Goal: Task Accomplishment & Management: Manage account settings

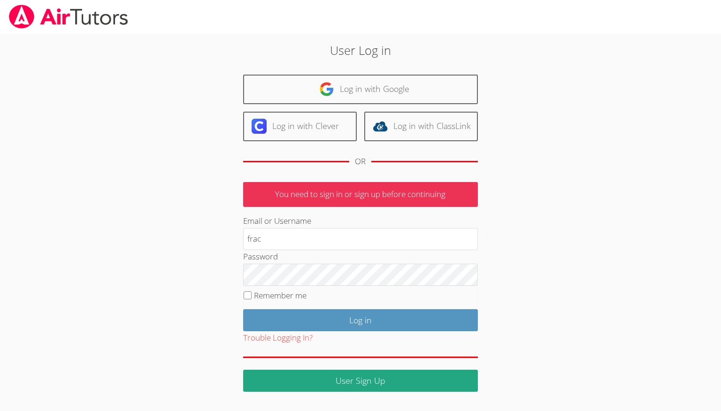
type input "frac"
click at [285, 297] on label "Remember me" at bounding box center [280, 295] width 53 height 11
click at [252, 297] on input "Remember me" at bounding box center [248, 295] width 8 height 8
checkbox input "true"
click at [312, 246] on input "frac" at bounding box center [360, 239] width 235 height 23
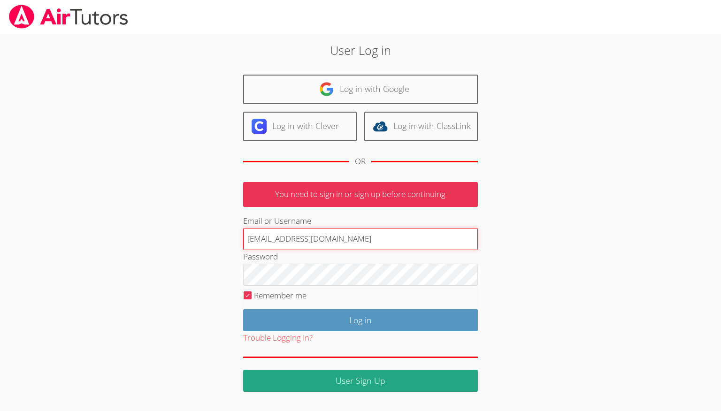
type input "francouriberheinbolt@gmail.com"
click at [243, 309] on input "Log in" at bounding box center [360, 320] width 235 height 22
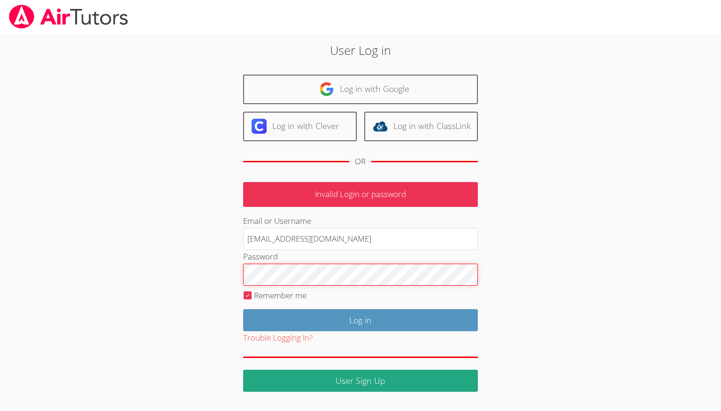
click at [243, 309] on input "Log in" at bounding box center [360, 320] width 235 height 22
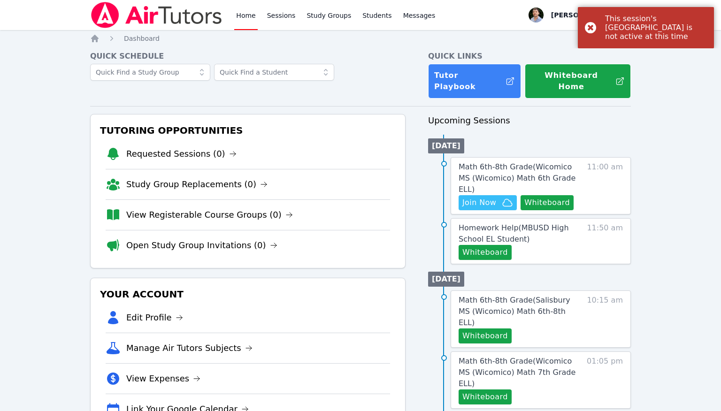
click at [592, 23] on div "This session's Cloud Room is not active at this time" at bounding box center [646, 27] width 136 height 41
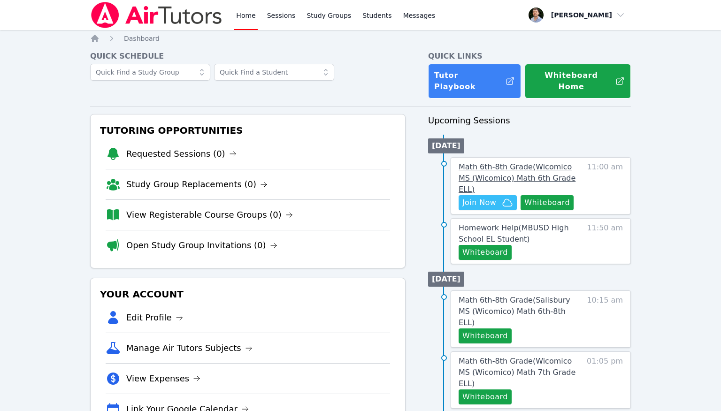
click at [538, 164] on span "Math 6th-8th Grade ( Wicomico MS (Wicomico) Math 6th Grade ELL )" at bounding box center [517, 177] width 117 height 31
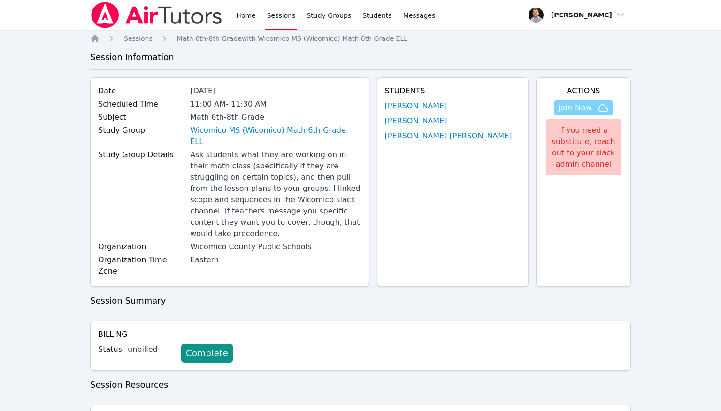
click at [591, 106] on span "Join Now" at bounding box center [575, 107] width 34 height 11
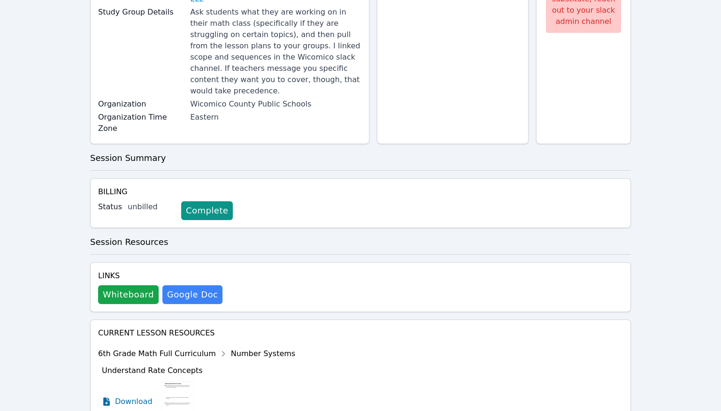
scroll to position [191, 0]
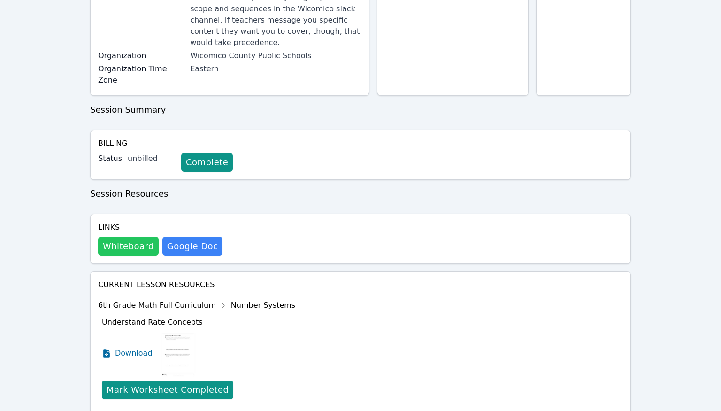
click at [144, 237] on button "Whiteboard" at bounding box center [128, 246] width 61 height 19
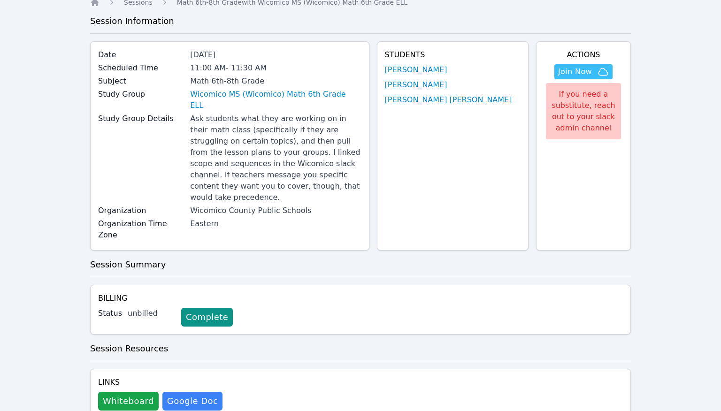
scroll to position [0, 0]
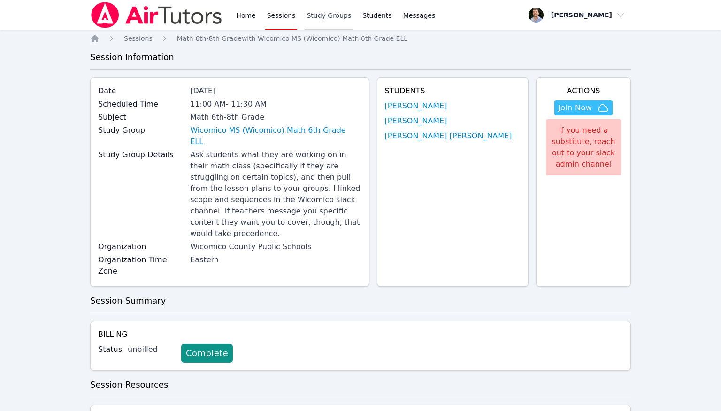
click at [327, 11] on link "Study Groups" at bounding box center [329, 15] width 48 height 30
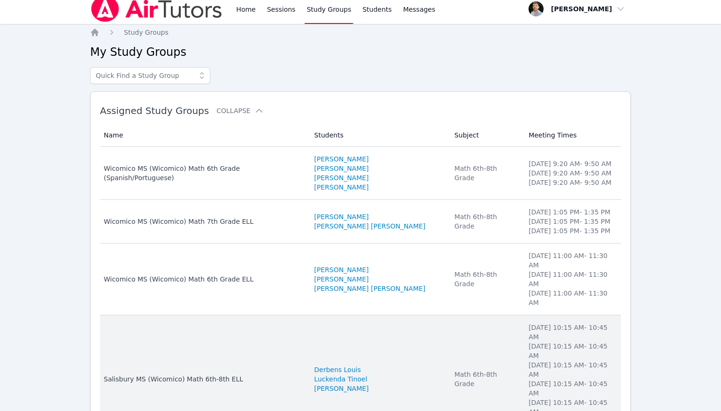
scroll to position [53, 0]
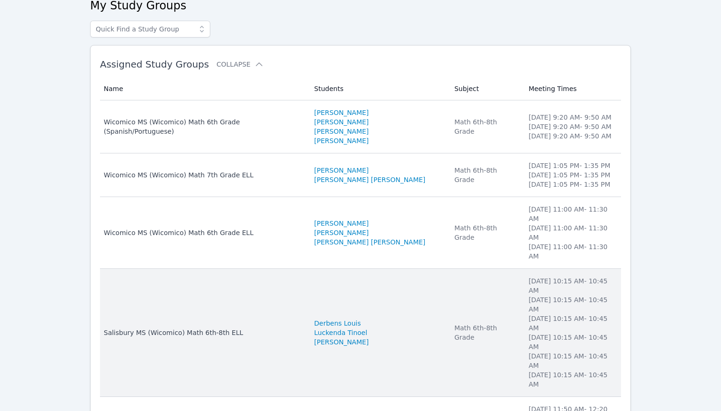
click at [277, 269] on td "Name Salisbury MS (Wicomico) Math 6th-8th ELL" at bounding box center [204, 333] width 208 height 128
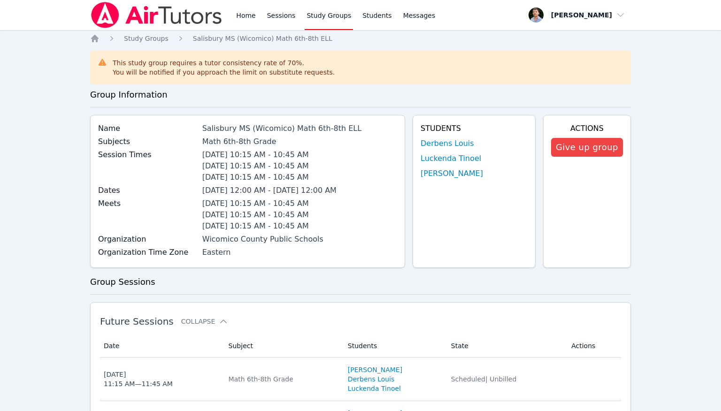
scroll to position [53, 0]
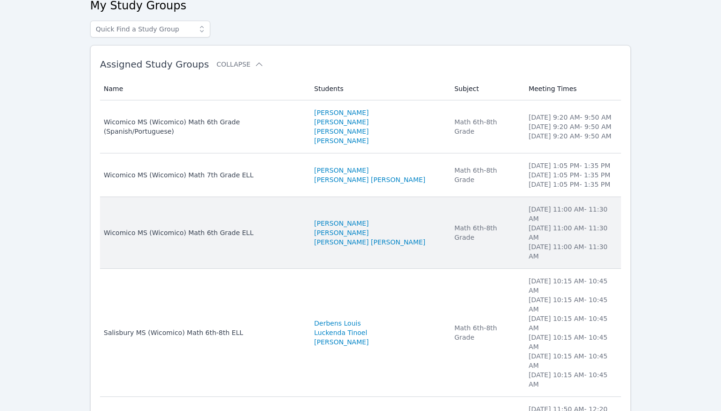
click at [258, 228] on div "Wicomico MS (Wicomico) Math 6th Grade ELL" at bounding box center [203, 232] width 199 height 9
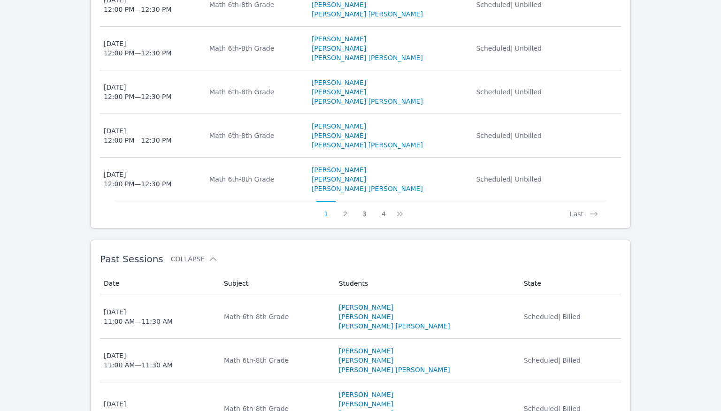
scroll to position [747, 0]
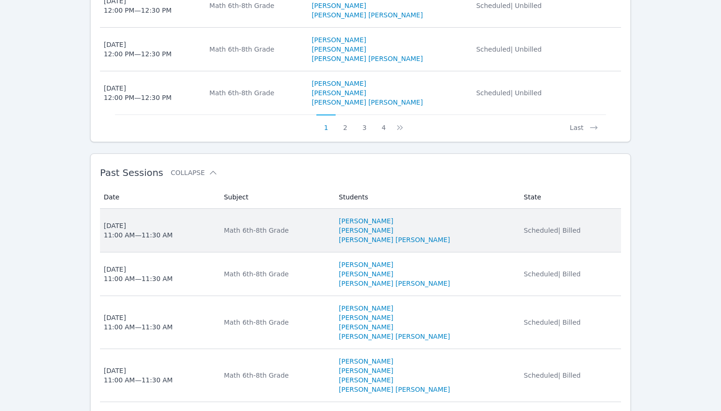
click at [573, 226] on div "Scheduled | Billed" at bounding box center [570, 230] width 92 height 9
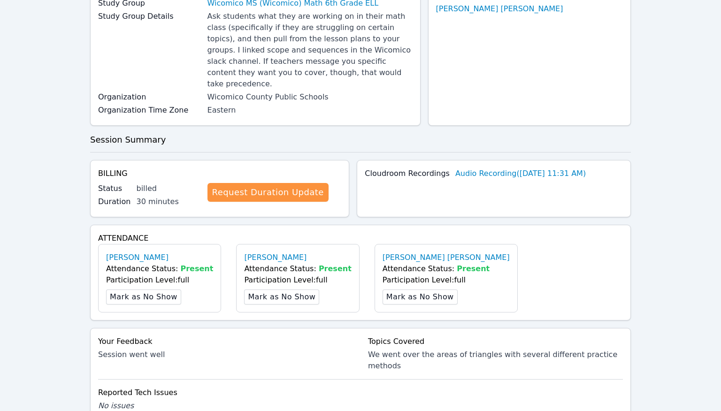
scroll to position [123, 0]
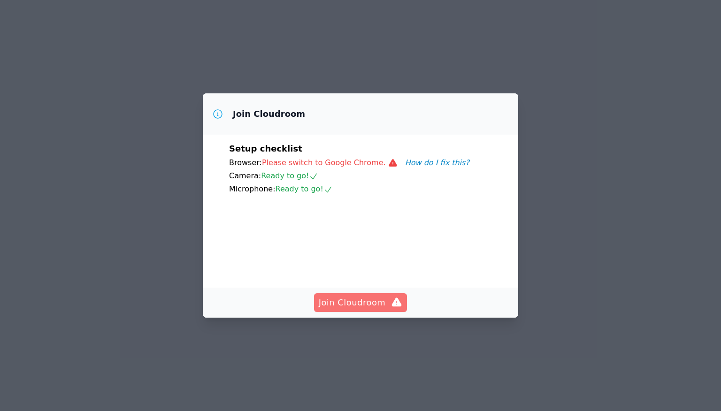
click at [369, 309] on span "Join Cloudroom" at bounding box center [361, 302] width 84 height 13
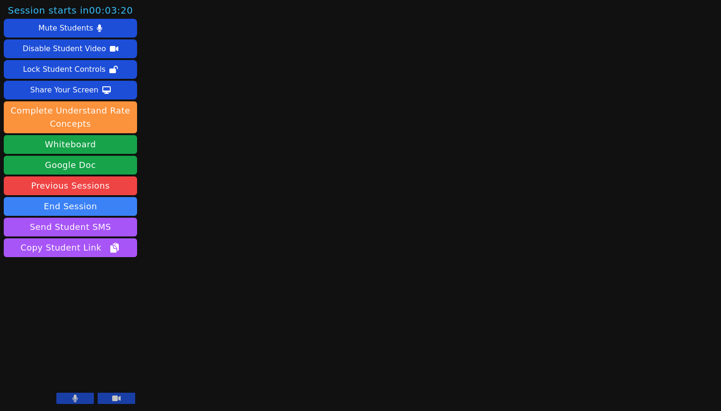
click at [127, 395] on button at bounding box center [117, 398] width 38 height 11
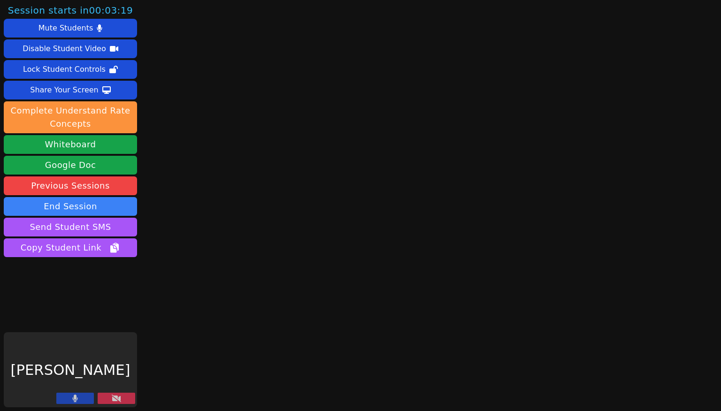
click at [80, 398] on button at bounding box center [75, 398] width 38 height 11
click at [122, 398] on button at bounding box center [117, 398] width 38 height 11
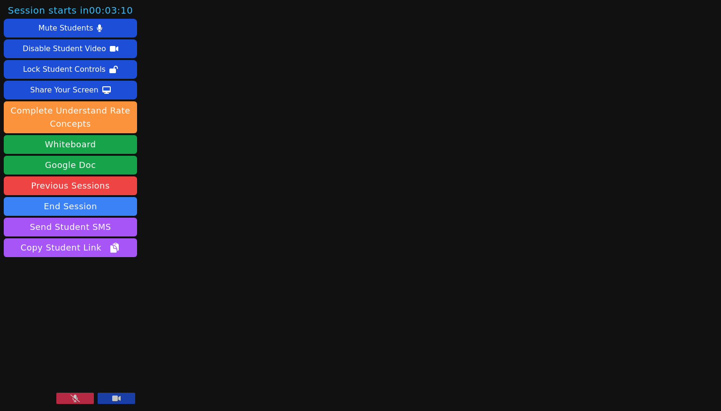
click at [122, 398] on button at bounding box center [117, 398] width 38 height 11
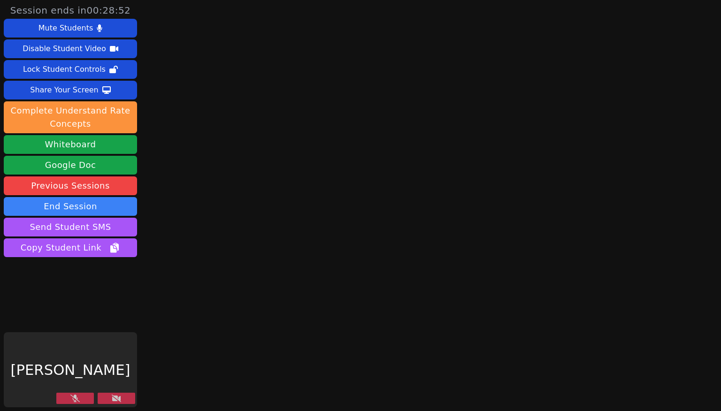
click at [127, 400] on button at bounding box center [117, 398] width 38 height 11
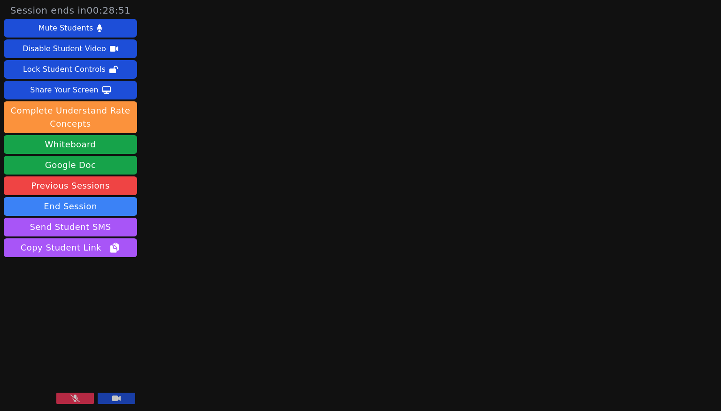
click at [81, 403] on button at bounding box center [75, 398] width 38 height 11
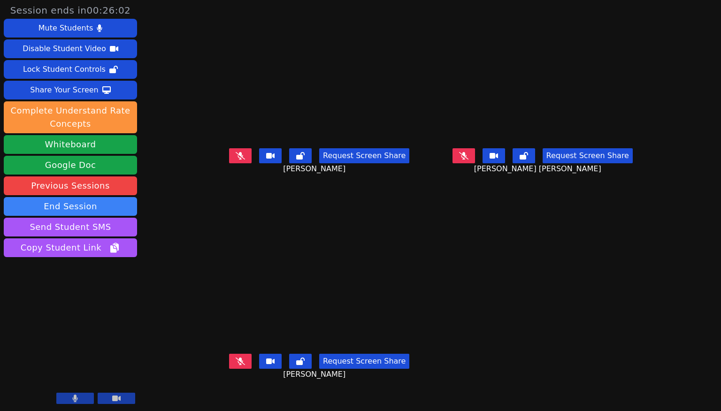
click at [81, 396] on button at bounding box center [75, 398] width 38 height 11
click at [81, 395] on button at bounding box center [75, 398] width 38 height 11
click at [76, 397] on icon at bounding box center [75, 399] width 5 height 8
click at [64, 398] on button at bounding box center [75, 398] width 38 height 11
click at [494, 307] on main "Gabrielly Coelho Maia Request Screen Share Gabrielly Coelho Maia Julia Beatriz …" at bounding box center [430, 205] width 439 height 411
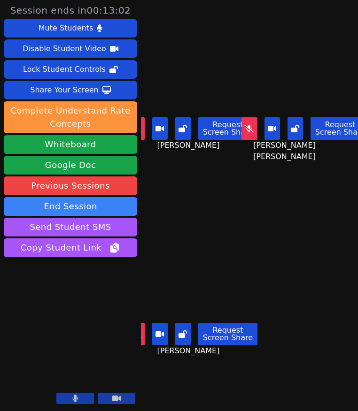
click at [291, 170] on div "Julia Beatriz Miranda Ferreira Request Screen Share Julia Beatriz Miranda Ferre…" at bounding box center [305, 103] width 105 height 206
click at [228, 177] on div "Gabrielly Coelho Maia Request Screen Share Gabrielly Coelho Maia" at bounding box center [193, 103] width 105 height 206
click at [230, 190] on div "Gabrielly Coelho Maia Request Screen Share Gabrielly Coelho Maia" at bounding box center [193, 103] width 105 height 206
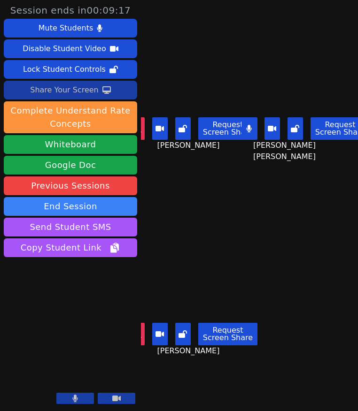
click at [122, 92] on button "Share Your Screen" at bounding box center [70, 90] width 133 height 19
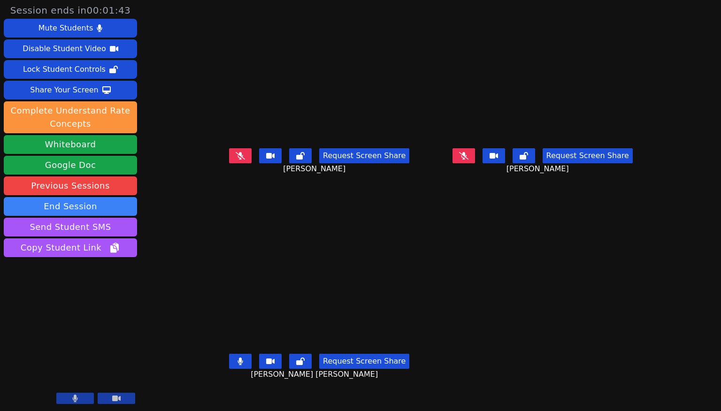
click at [530, 265] on main "Gabrielly Coelho Maia Request Screen Share Gabrielly Coelho Maia Hevelin Dos Sa…" at bounding box center [430, 205] width 439 height 411
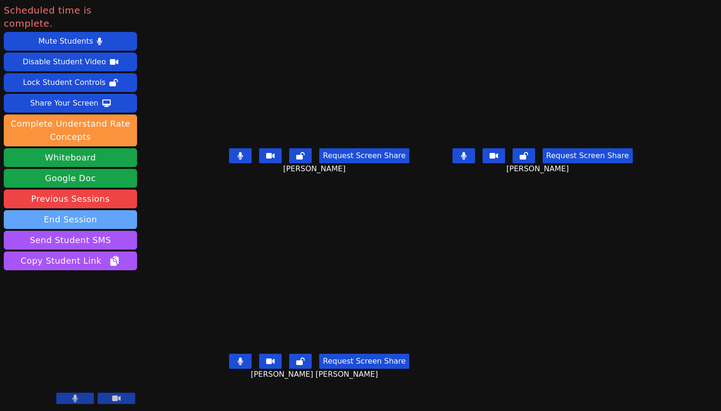
click at [75, 210] on button "End Session" at bounding box center [70, 219] width 133 height 19
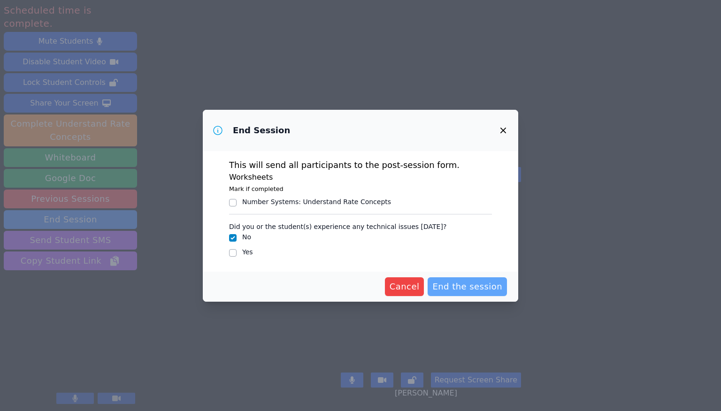
click at [464, 287] on span "End the session" at bounding box center [467, 286] width 70 height 13
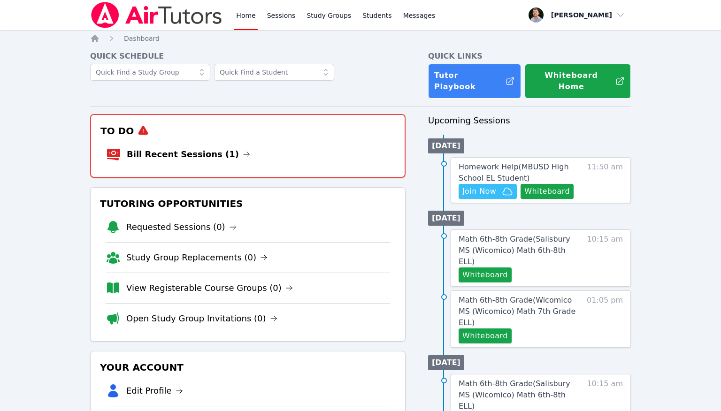
click at [213, 150] on li "Bill Recent Sessions (1)" at bounding box center [247, 154] width 283 height 30
click at [216, 148] on link "Bill Recent Sessions (1)" at bounding box center [188, 154] width 123 height 13
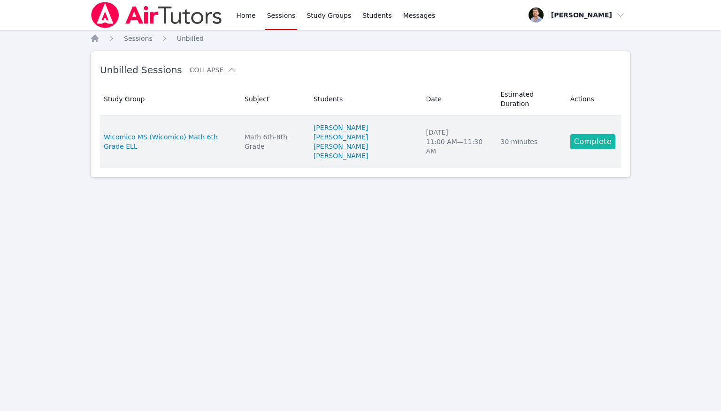
click at [599, 148] on link "Complete" at bounding box center [592, 141] width 45 height 15
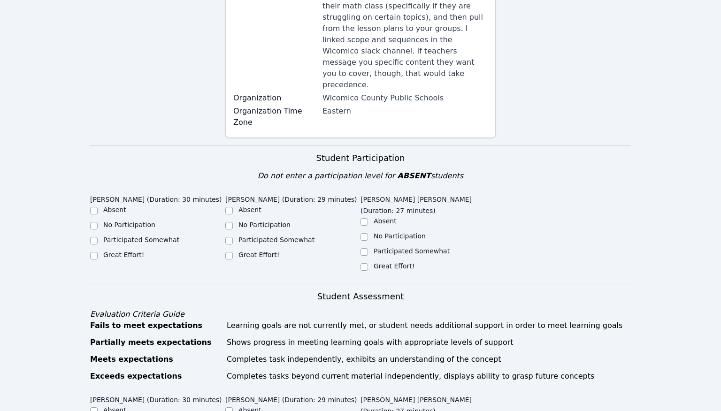
scroll to position [231, 0]
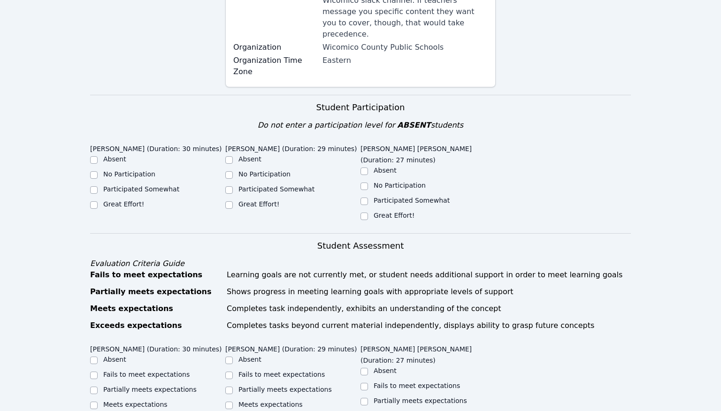
click at [128, 200] on label "Great Effort!" at bounding box center [123, 204] width 41 height 8
click at [98, 201] on input "Great Effort!" at bounding box center [94, 205] width 8 height 8
checkbox input "true"
click at [250, 200] on label "Great Effort!" at bounding box center [258, 204] width 41 height 8
click at [233, 201] on input "Great Effort!" at bounding box center [229, 205] width 8 height 8
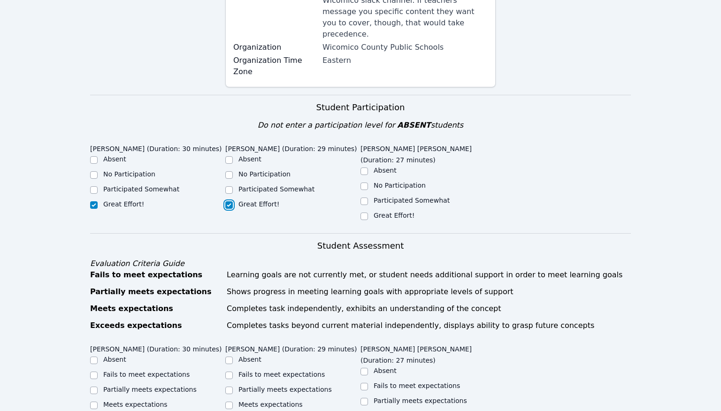
checkbox input "true"
click at [405, 212] on label "Great Effort!" at bounding box center [394, 216] width 41 height 8
click at [368, 213] on input "Great Effort!" at bounding box center [364, 217] width 8 height 8
checkbox input "true"
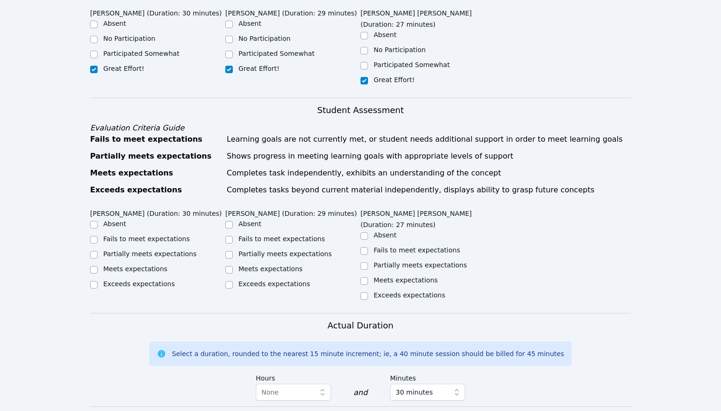
click at [392, 276] on label "Meets expectations" at bounding box center [406, 280] width 64 height 8
click at [368, 277] on input "Meets expectations" at bounding box center [364, 281] width 8 height 8
checkbox input "true"
click at [290, 265] on label "Meets expectations" at bounding box center [270, 269] width 64 height 8
click at [233, 266] on input "Meets expectations" at bounding box center [229, 270] width 8 height 8
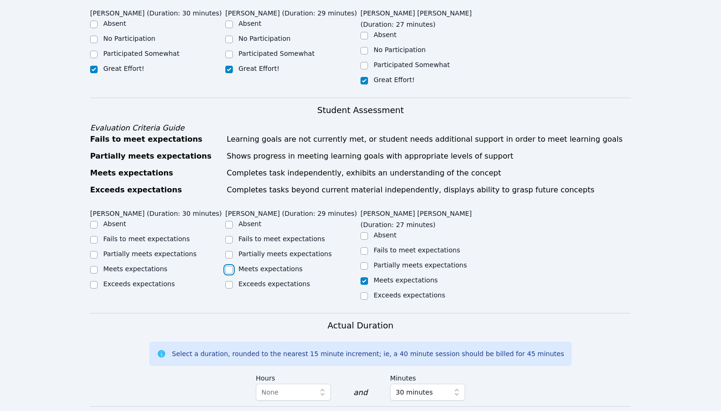
checkbox input "true"
click at [134, 265] on label "Meets expectations" at bounding box center [135, 269] width 64 height 8
click at [98, 266] on input "Meets expectations" at bounding box center [94, 270] width 8 height 8
checkbox input "true"
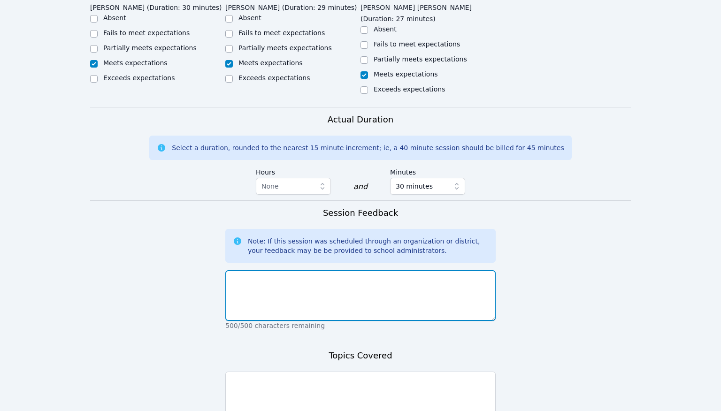
click at [289, 270] on textarea at bounding box center [360, 295] width 270 height 51
type textarea "W"
type textarea "Session went well."
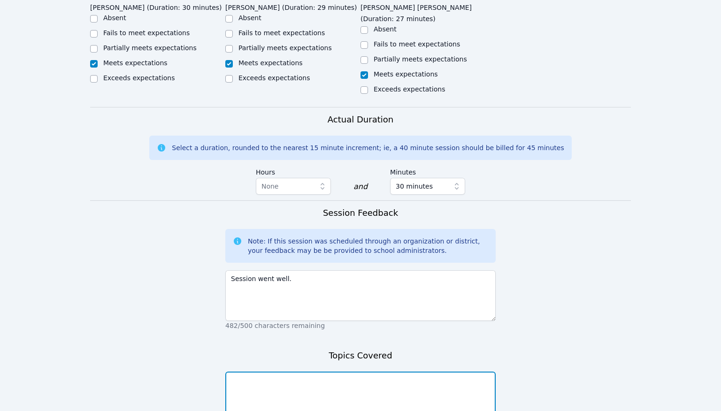
scroll to position [637, 0]
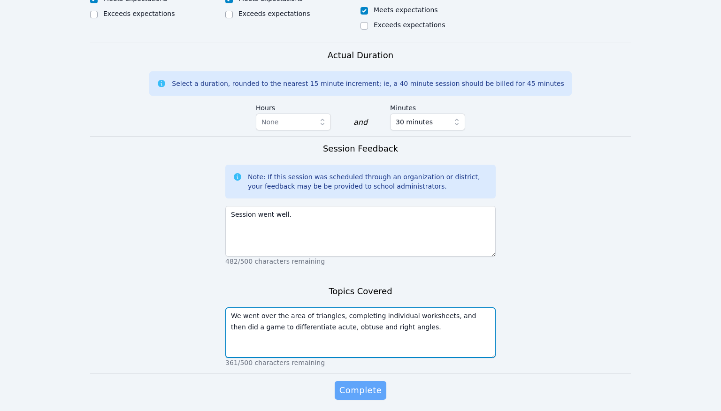
type textarea "We went over the area of triangles, completing individual worksheets, and then …"
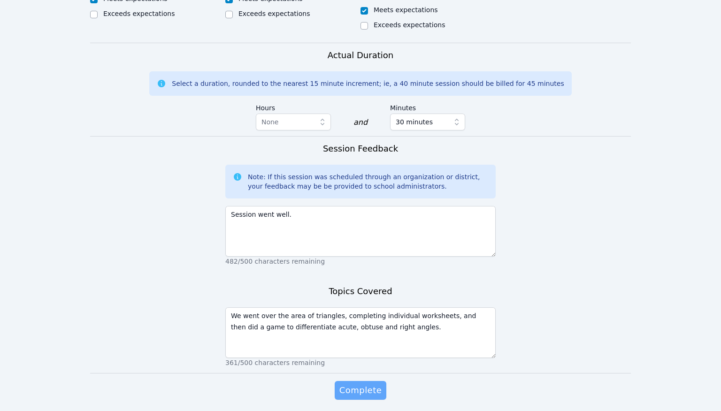
click at [347, 384] on span "Complete" at bounding box center [360, 390] width 42 height 13
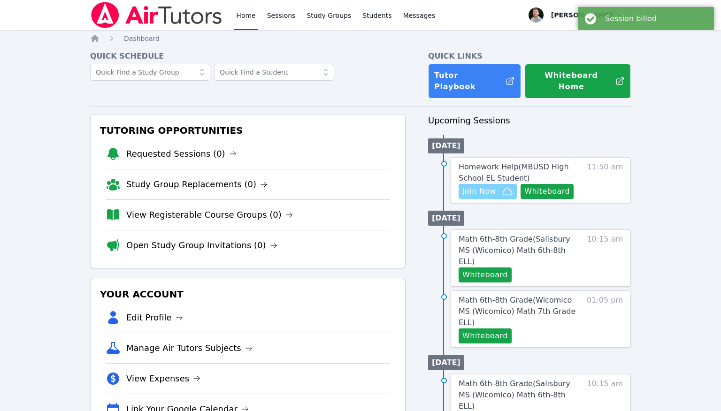
click at [514, 184] on button "Join Now" at bounding box center [488, 191] width 58 height 15
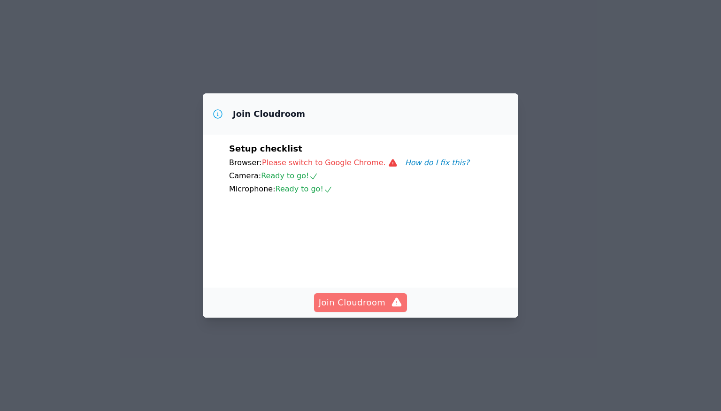
click at [356, 309] on span "Join Cloudroom" at bounding box center [361, 302] width 84 height 13
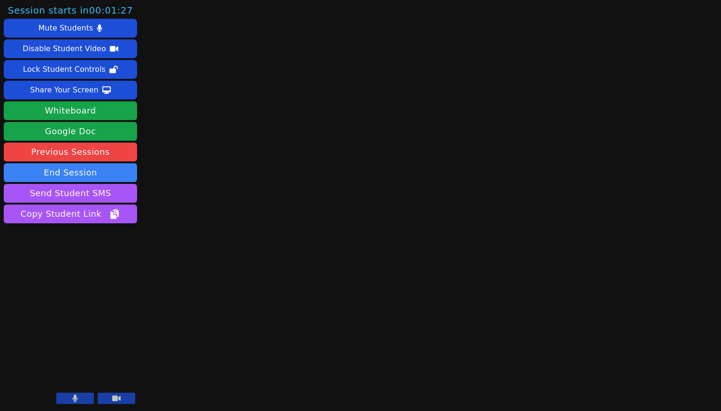
click at [470, 206] on main at bounding box center [430, 205] width 193 height 411
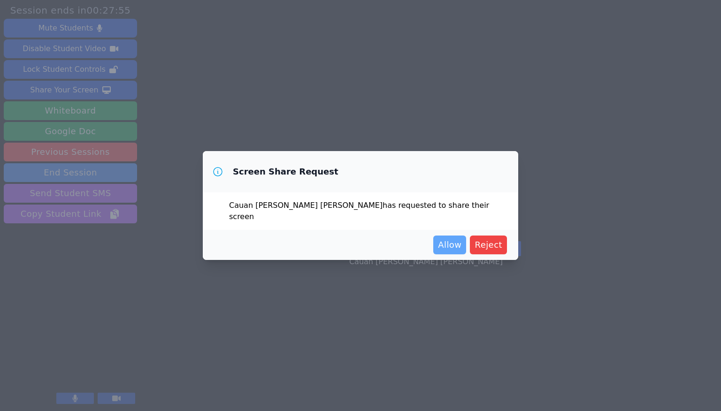
click at [457, 245] on span "Allow" at bounding box center [449, 244] width 23 height 13
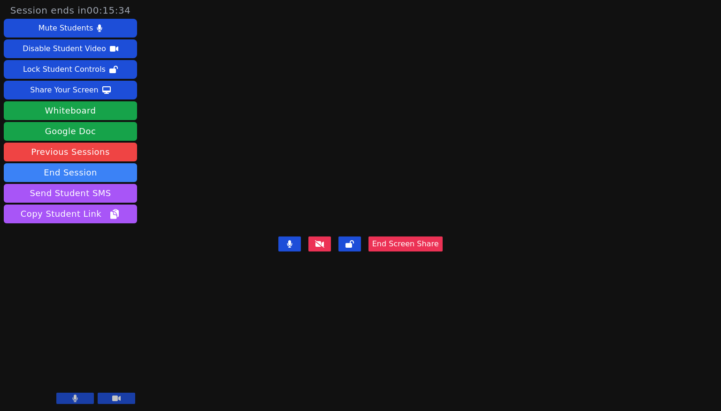
click at [77, 396] on icon at bounding box center [75, 399] width 6 height 8
click at [86, 399] on button at bounding box center [75, 398] width 38 height 11
click at [90, 398] on button at bounding box center [75, 398] width 38 height 11
click at [71, 398] on icon at bounding box center [74, 399] width 9 height 8
click at [71, 398] on button at bounding box center [75, 398] width 38 height 11
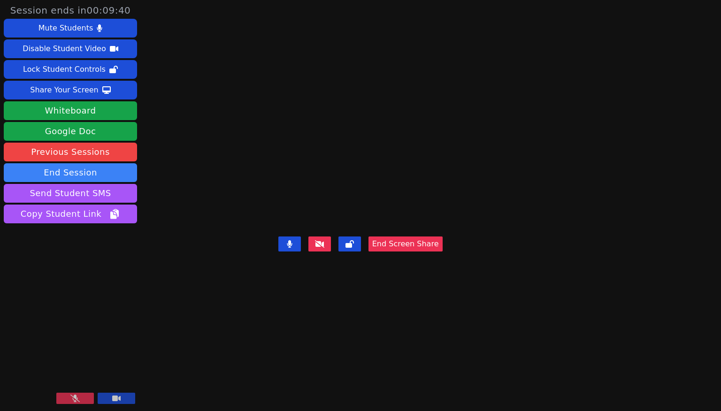
click at [72, 402] on icon at bounding box center [74, 399] width 9 height 8
drag, startPoint x: 575, startPoint y: 10, endPoint x: 556, endPoint y: 3, distance: 19.9
click at [443, 3] on div "Cauan [PERSON_NAME] [PERSON_NAME] End Screen Share" at bounding box center [360, 205] width 164 height 411
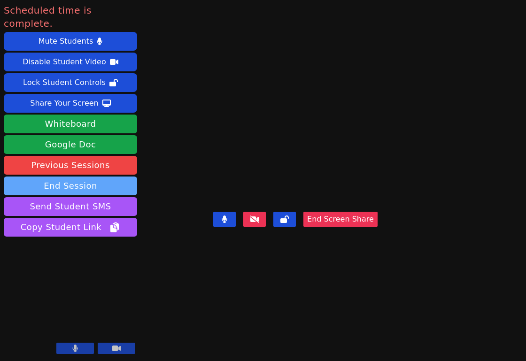
click at [89, 176] on button "End Session" at bounding box center [70, 185] width 133 height 19
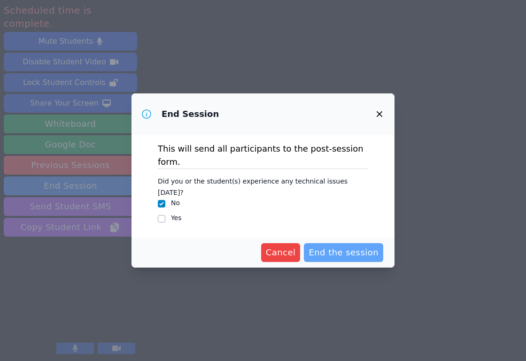
click at [341, 246] on span "End the session" at bounding box center [343, 252] width 70 height 13
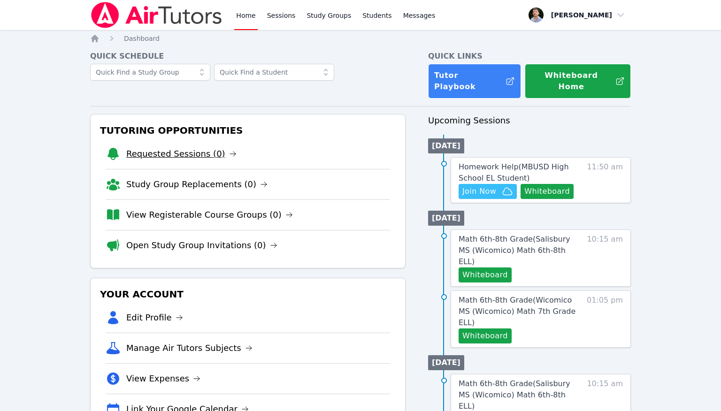
click at [199, 147] on link "Requested Sessions (0)" at bounding box center [181, 153] width 110 height 13
click at [579, 20] on span "button" at bounding box center [577, 15] width 102 height 21
click at [577, 39] on link "Profile" at bounding box center [580, 36] width 90 height 17
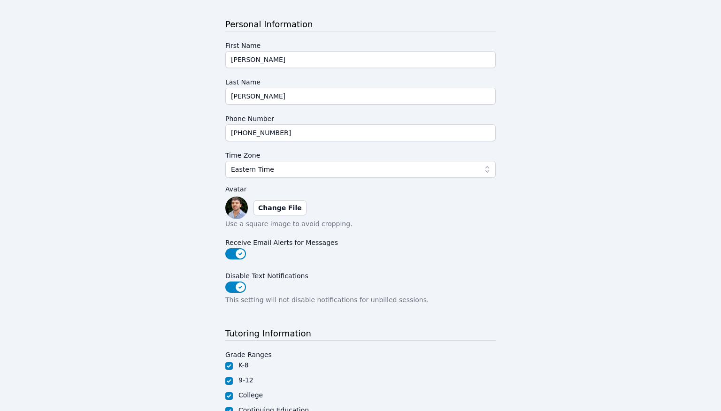
scroll to position [59, 0]
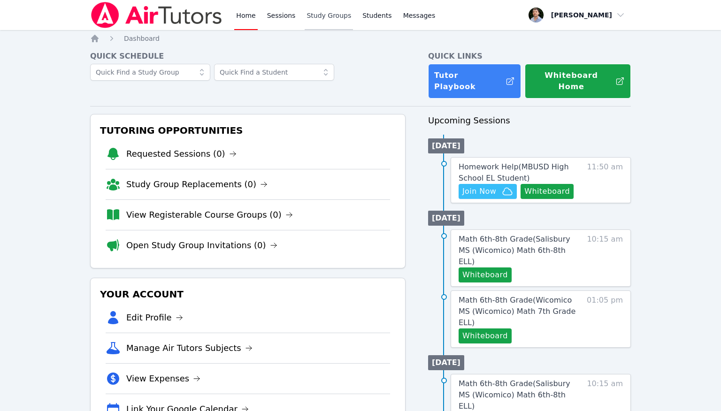
click at [346, 23] on link "Study Groups" at bounding box center [329, 15] width 48 height 30
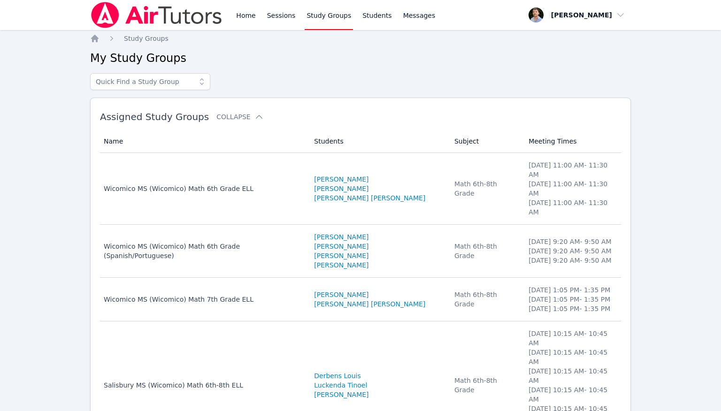
scroll to position [53, 0]
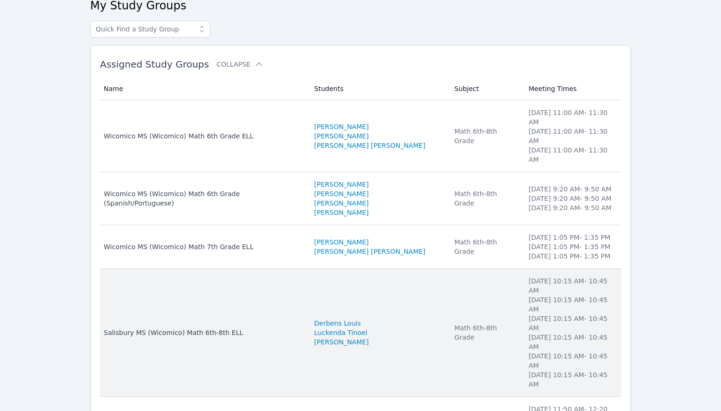
click at [398, 294] on td "Students Derbens Louis Luckenda Tinoel Paulo Gomes Silva" at bounding box center [378, 333] width 140 height 128
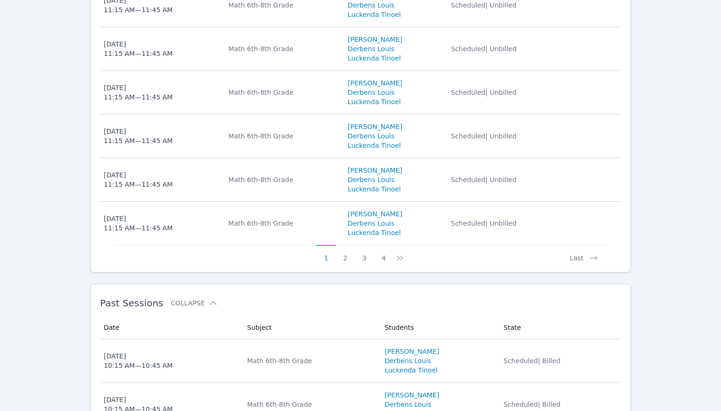
scroll to position [553, 0]
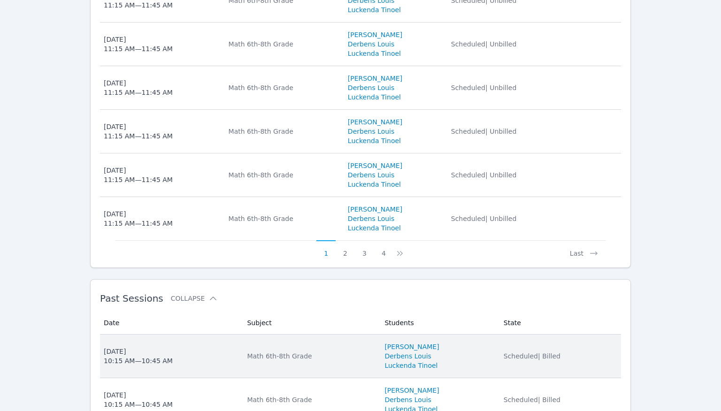
click at [353, 352] on div "Math 6th-8th Grade" at bounding box center [310, 356] width 126 height 9
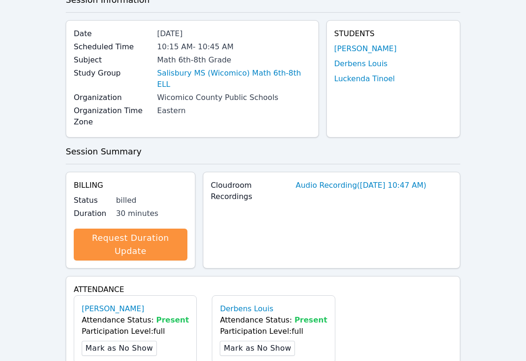
scroll to position [314, 0]
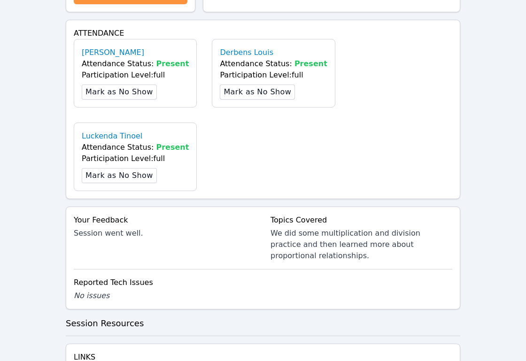
click at [453, 317] on h3 "Session Resources" at bounding box center [263, 323] width 394 height 13
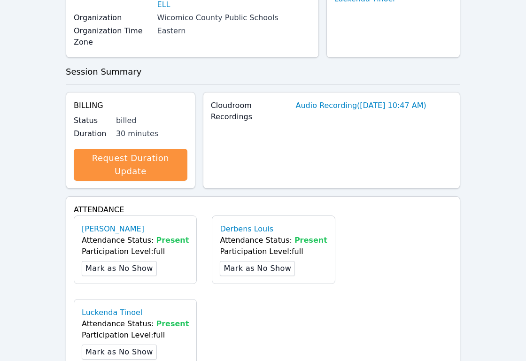
scroll to position [0, 0]
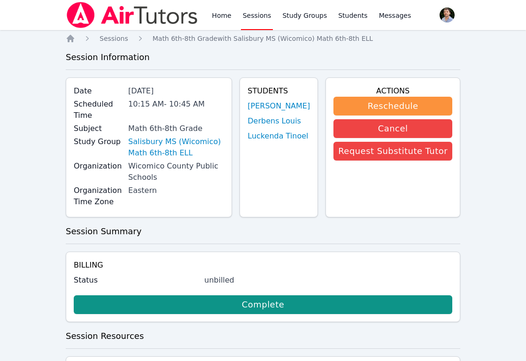
click at [465, 85] on div "Home Sessions Study Groups Students Messages Open user menu [PERSON_NAME] Open …" at bounding box center [263, 316] width 526 height 632
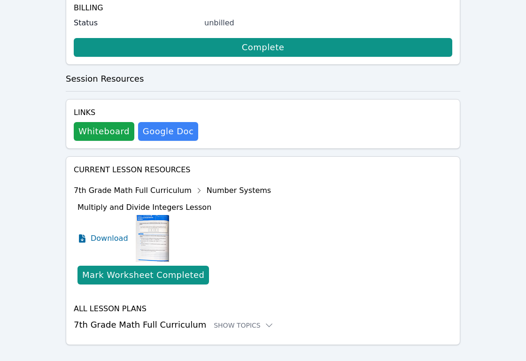
scroll to position [271, 0]
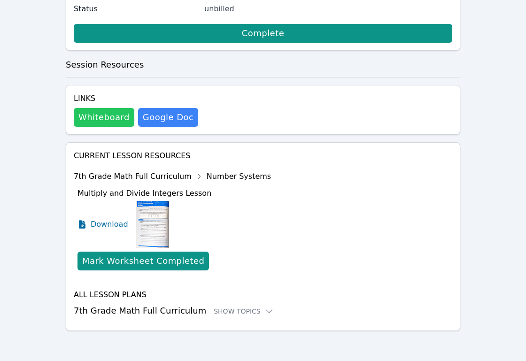
click at [84, 120] on button "Whiteboard" at bounding box center [104, 117] width 61 height 19
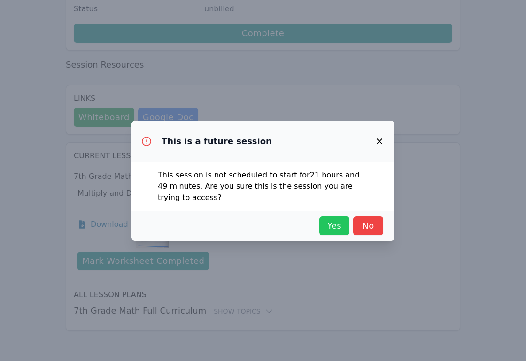
click at [327, 218] on button "Yes" at bounding box center [334, 225] width 30 height 19
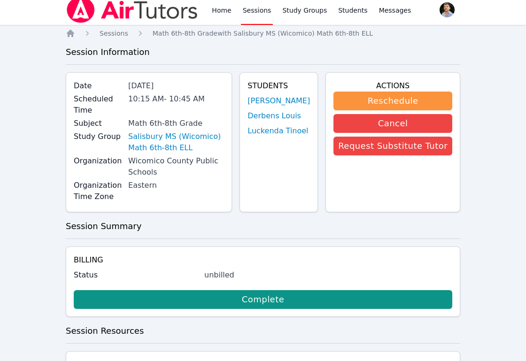
scroll to position [0, 0]
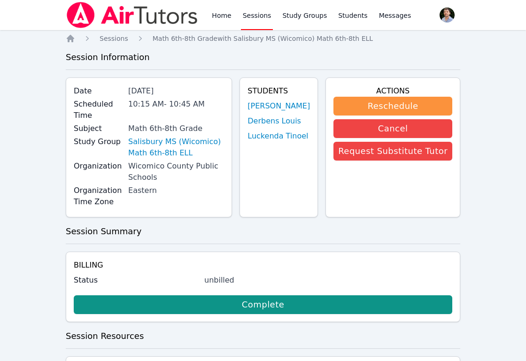
click at [266, 14] on link "Sessions" at bounding box center [257, 15] width 32 height 30
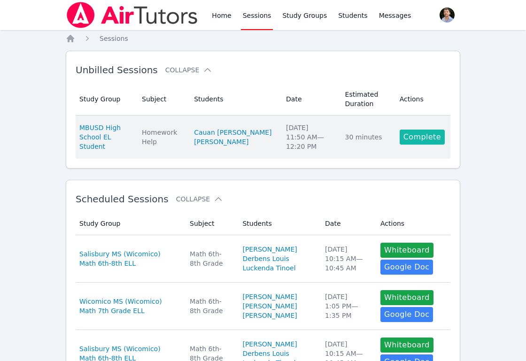
click at [407, 136] on link "Complete" at bounding box center [421, 137] width 45 height 15
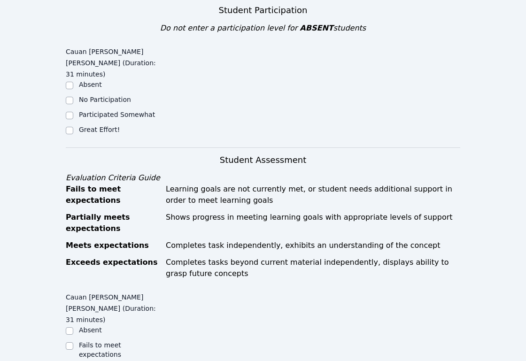
scroll to position [250, 0]
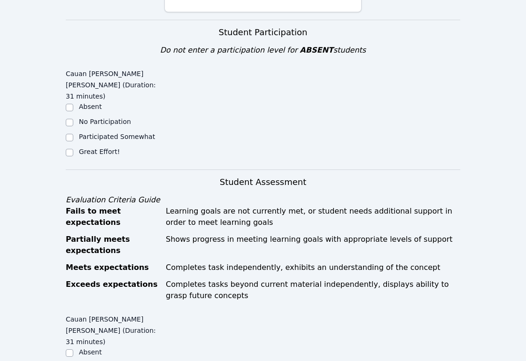
click at [116, 148] on label "Great Effort!" at bounding box center [99, 152] width 41 height 8
click at [73, 149] on input "Great Effort!" at bounding box center [70, 153] width 8 height 8
checkbox input "true"
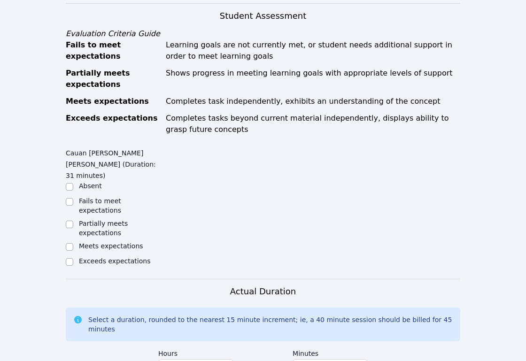
scroll to position [505, 0]
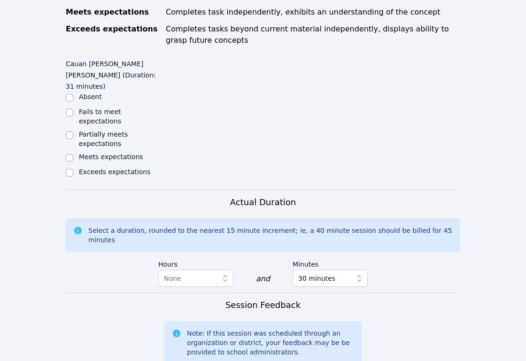
click at [98, 168] on label "Exceeds expectations" at bounding box center [114, 172] width 71 height 8
click at [73, 169] on input "Exceeds expectations" at bounding box center [70, 173] width 8 height 8
checkbox input "true"
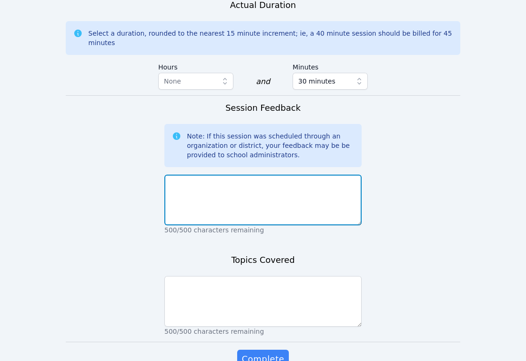
click at [204, 175] on textarea at bounding box center [262, 200] width 197 height 51
type textarea "Session went great."
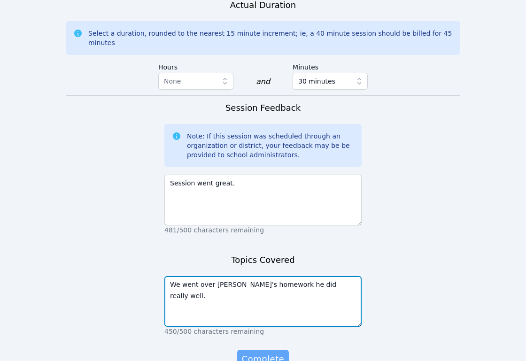
type textarea "We went over Cauan's homework he did really well."
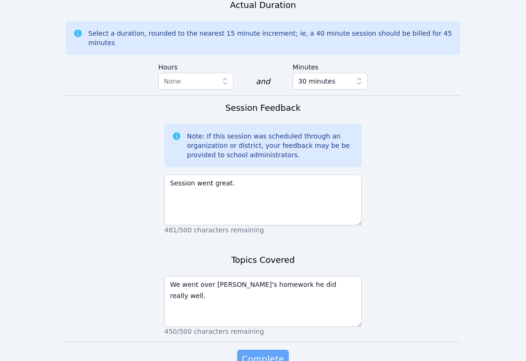
click at [274, 352] on span "Complete" at bounding box center [263, 358] width 42 height 13
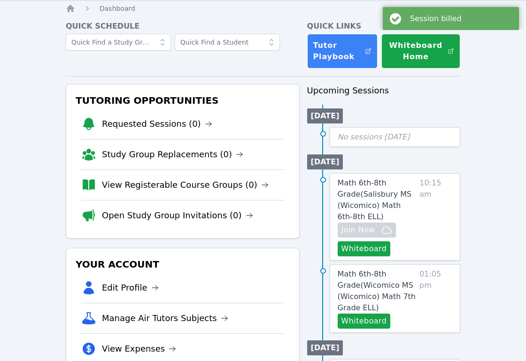
scroll to position [32, 0]
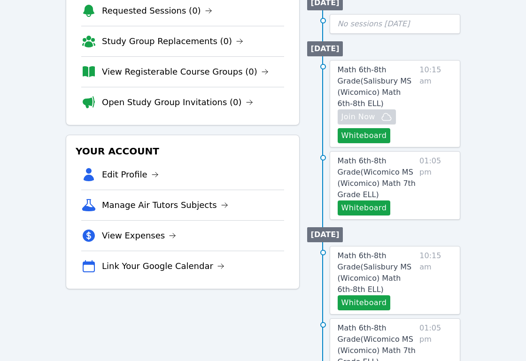
scroll to position [0, 0]
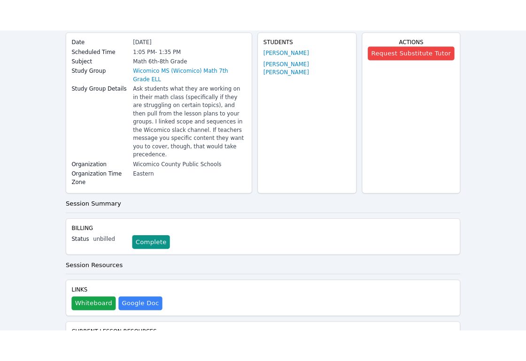
scroll to position [81, 0]
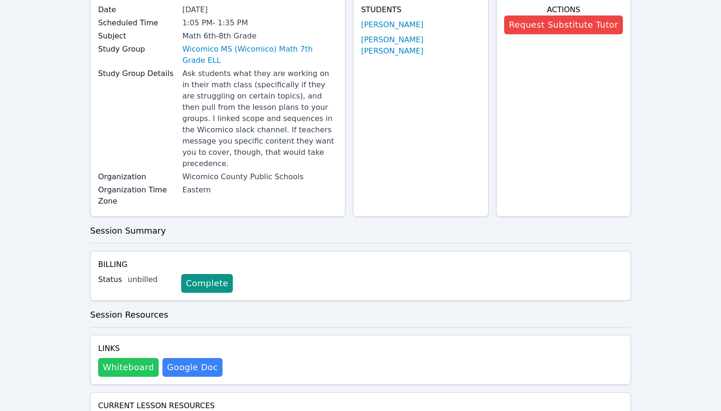
click at [145, 358] on button "Whiteboard" at bounding box center [128, 367] width 61 height 19
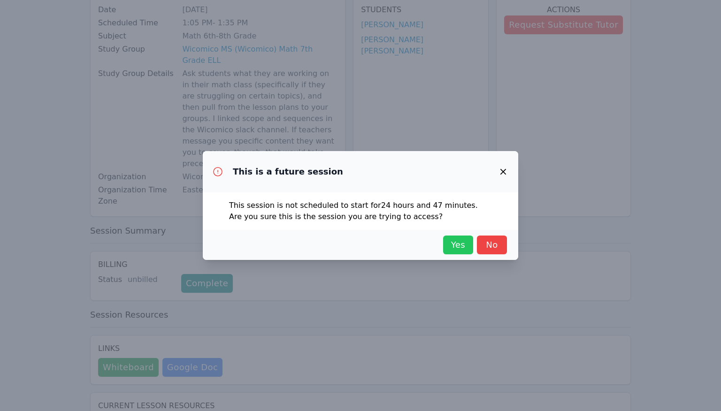
click at [454, 243] on span "Yes" at bounding box center [458, 244] width 21 height 13
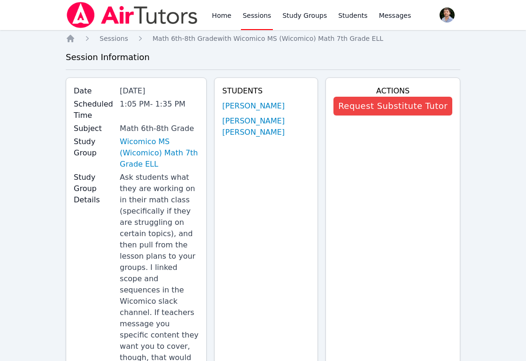
scroll to position [30, 0]
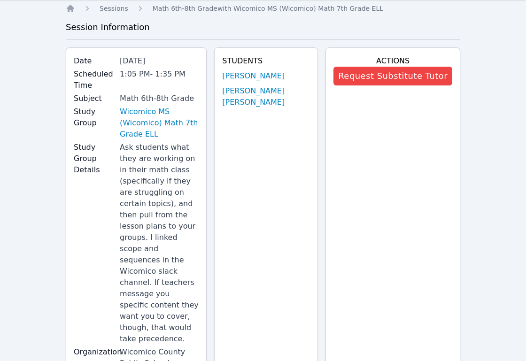
click at [366, 195] on div "Actions Request Substitute Tutor" at bounding box center [392, 225] width 135 height 356
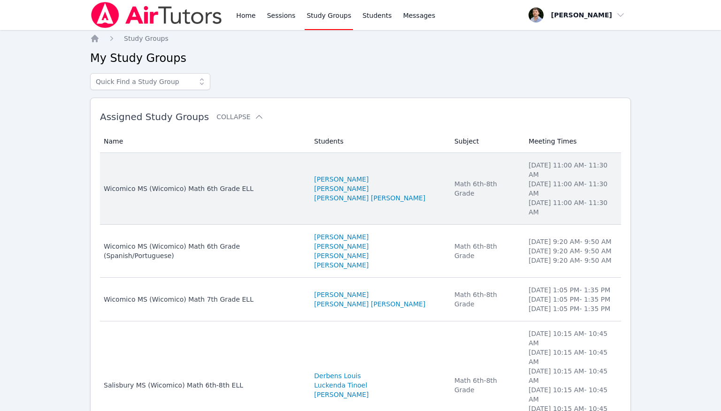
scroll to position [53, 0]
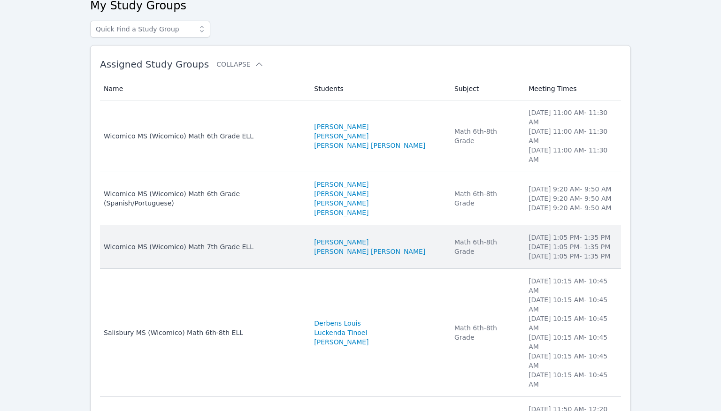
click at [404, 237] on li "[PERSON_NAME]" at bounding box center [378, 241] width 129 height 9
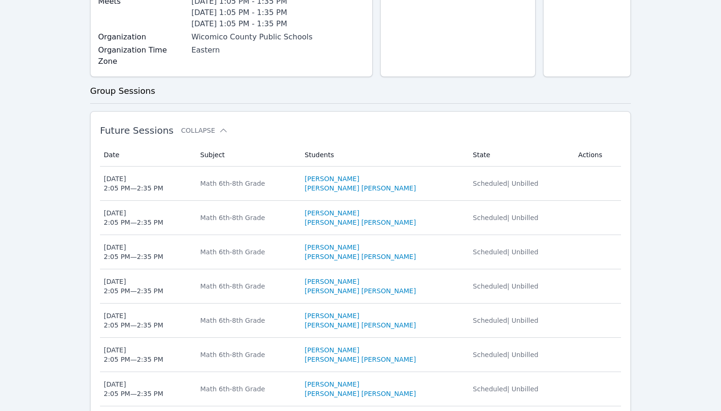
scroll to position [648, 0]
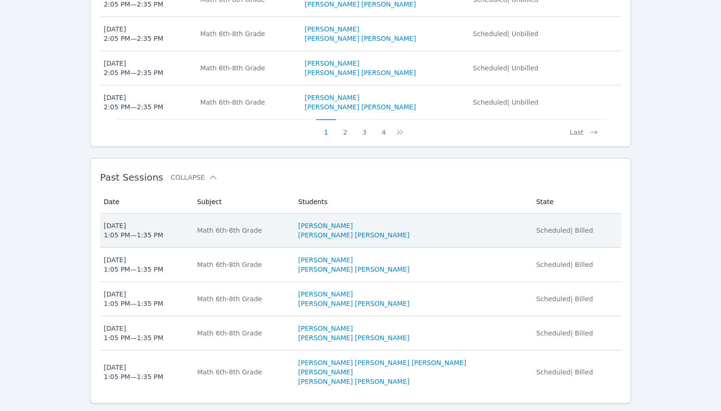
click at [423, 230] on li "[PERSON_NAME] [PERSON_NAME]" at bounding box center [411, 234] width 227 height 9
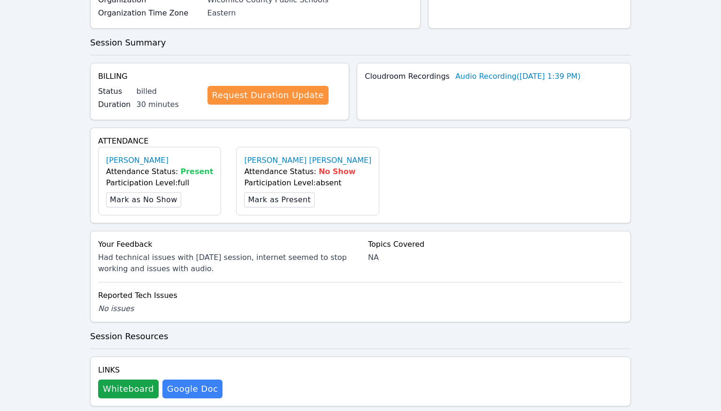
scroll to position [364, 0]
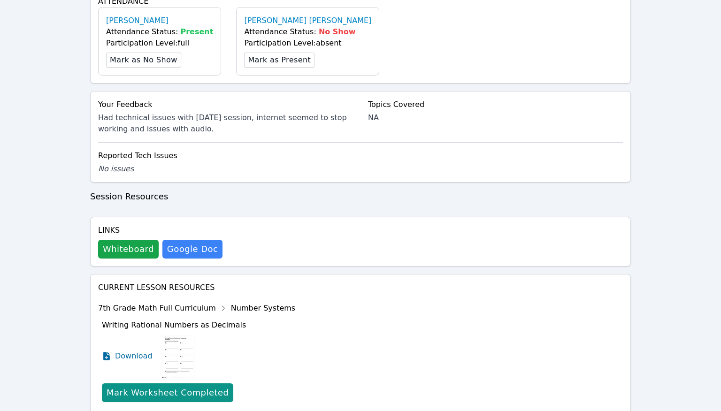
scroll to position [648, 0]
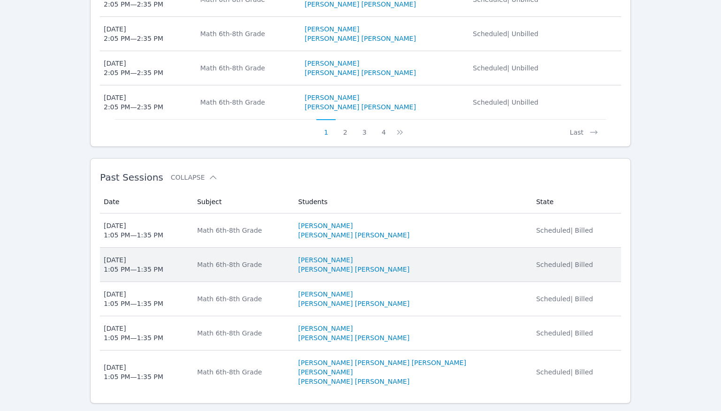
click at [422, 254] on td "Students [PERSON_NAME] [PERSON_NAME] [PERSON_NAME]" at bounding box center [411, 265] width 238 height 34
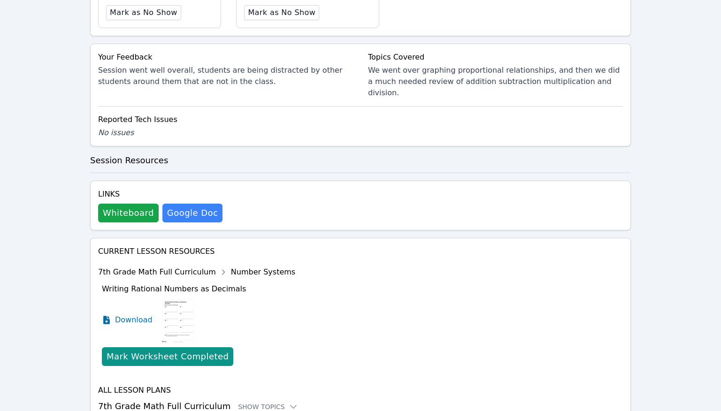
scroll to position [435, 0]
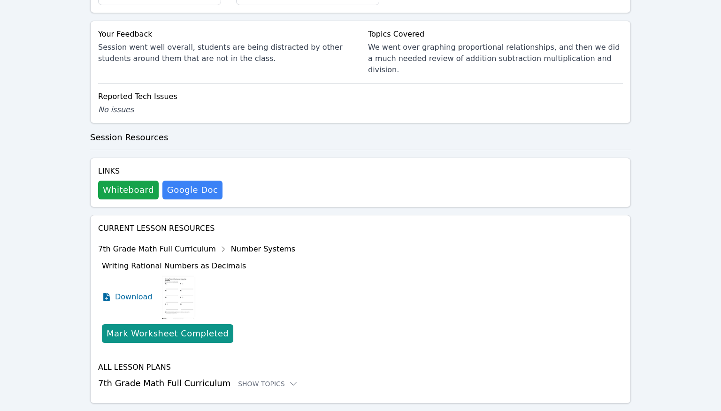
click at [187, 242] on div "7th Grade Math Full Curriculum Number Systems" at bounding box center [196, 249] width 197 height 15
click at [216, 242] on icon at bounding box center [223, 249] width 15 height 15
click at [182, 242] on div "7th Grade Math Full Curriculum Number Systems" at bounding box center [196, 249] width 197 height 15
click at [245, 379] on div "Show Topics" at bounding box center [268, 383] width 60 height 9
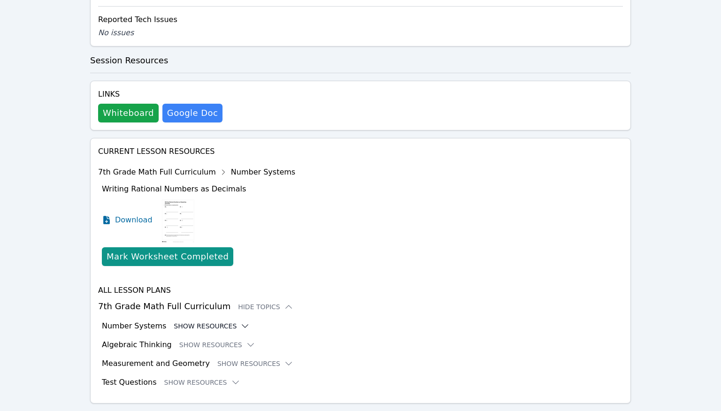
click at [226, 321] on button "Show Resources" at bounding box center [212, 325] width 76 height 9
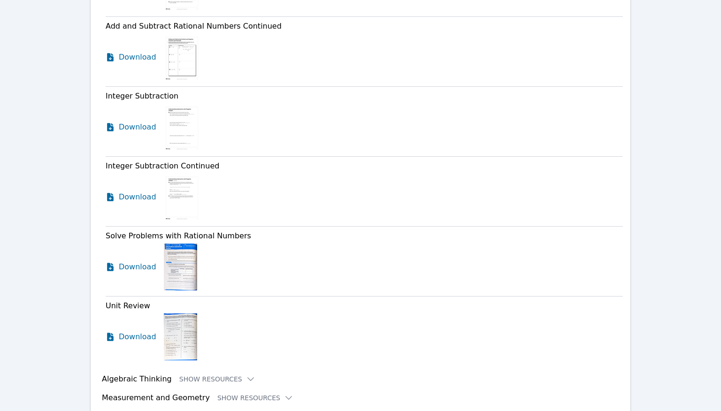
scroll to position [1651, 0]
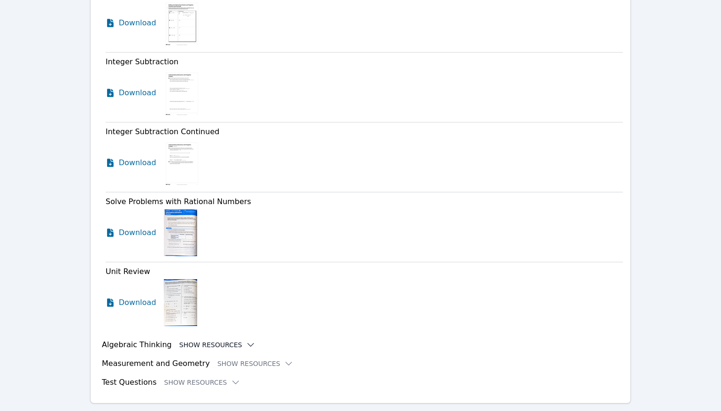
click at [246, 340] on icon at bounding box center [250, 344] width 9 height 9
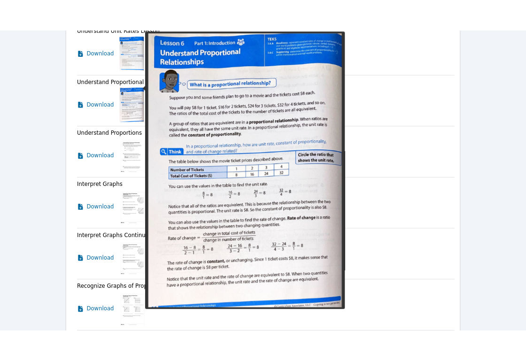
scroll to position [2016, 0]
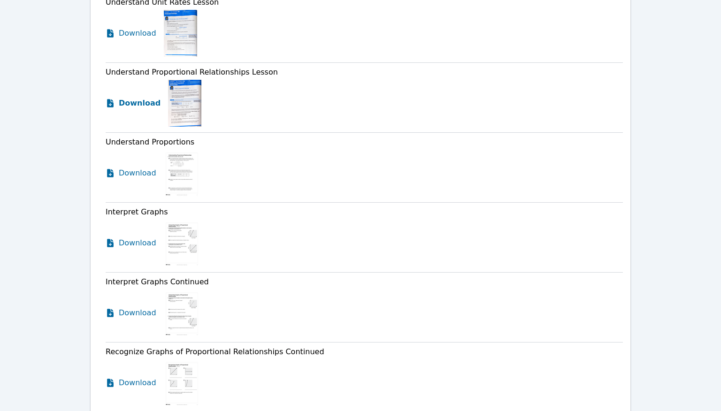
click at [149, 98] on span "Download" at bounding box center [140, 103] width 42 height 11
click at [138, 237] on span "Download" at bounding box center [140, 242] width 42 height 11
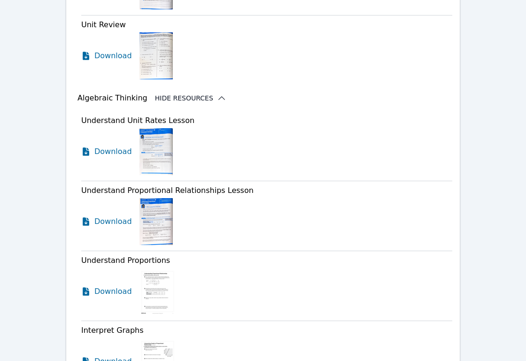
scroll to position [953, 0]
